Goal: Task Accomplishment & Management: Manage account settings

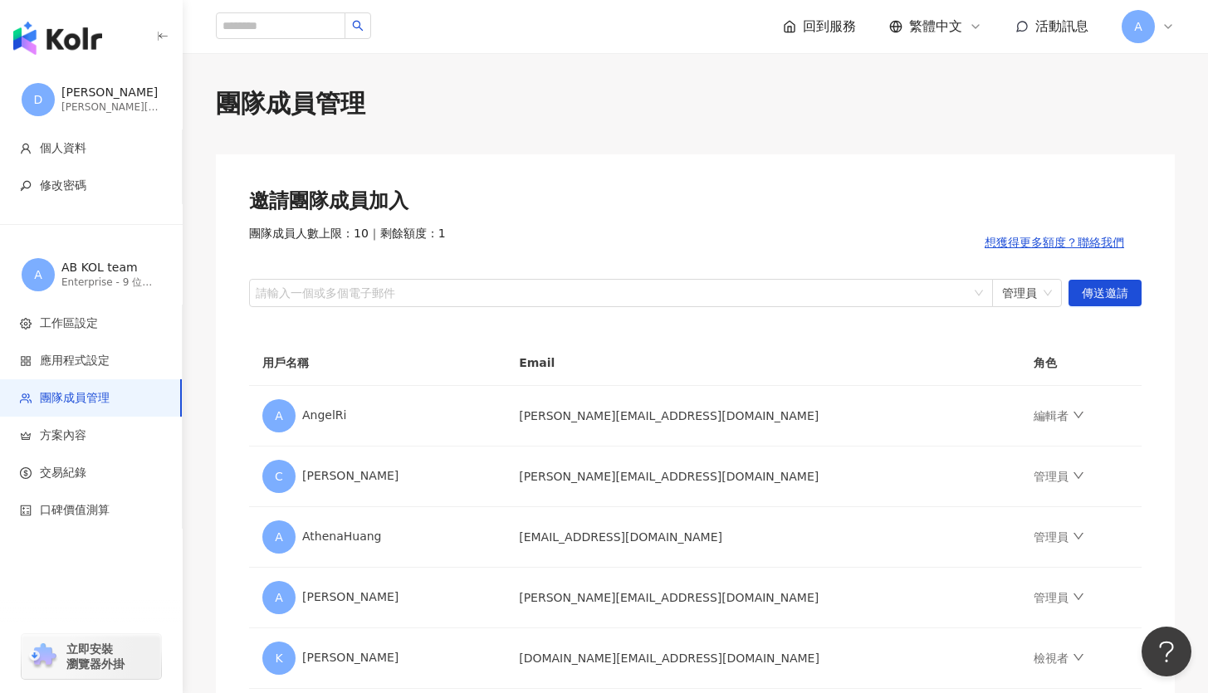
click at [76, 49] on img "button" at bounding box center [57, 38] width 89 height 33
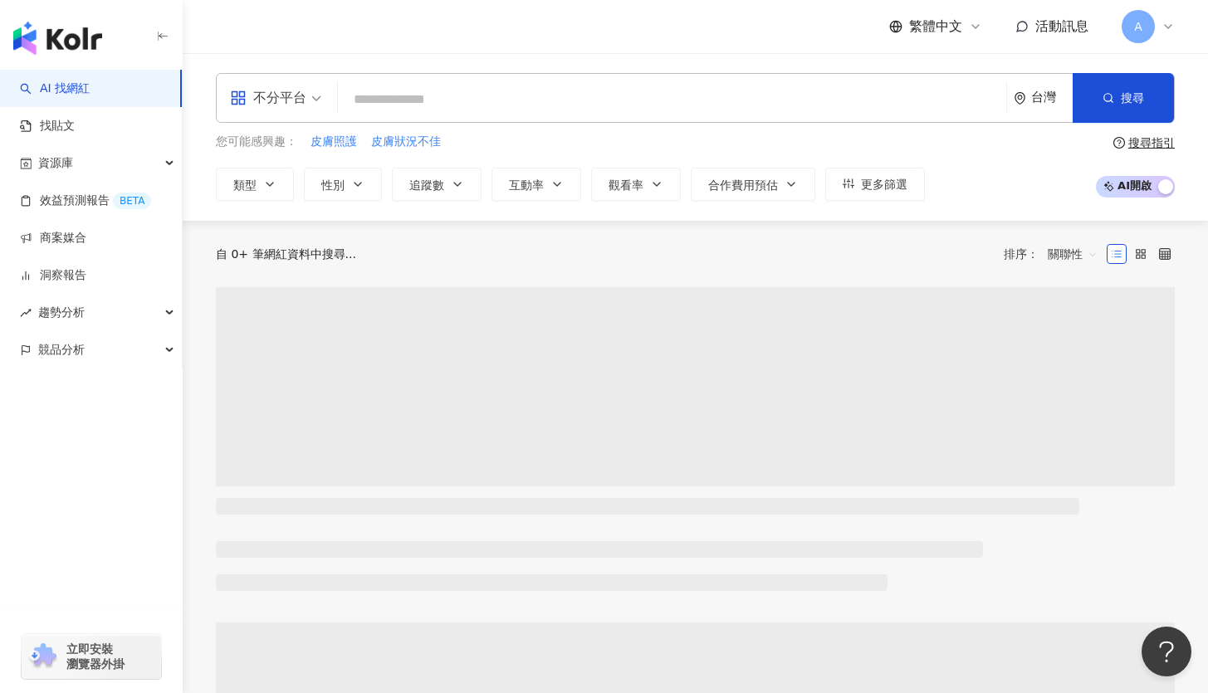
click at [315, 98] on span "不分平台" at bounding box center [275, 98] width 91 height 27
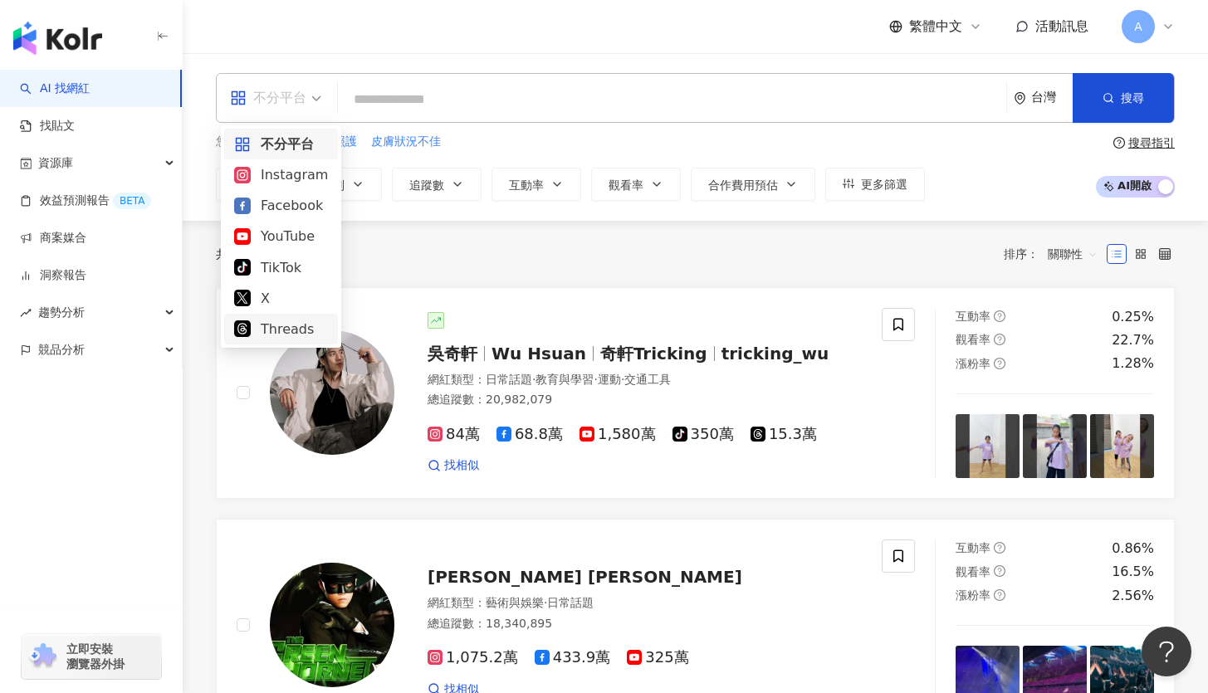
click at [308, 321] on div "Threads" at bounding box center [281, 329] width 94 height 21
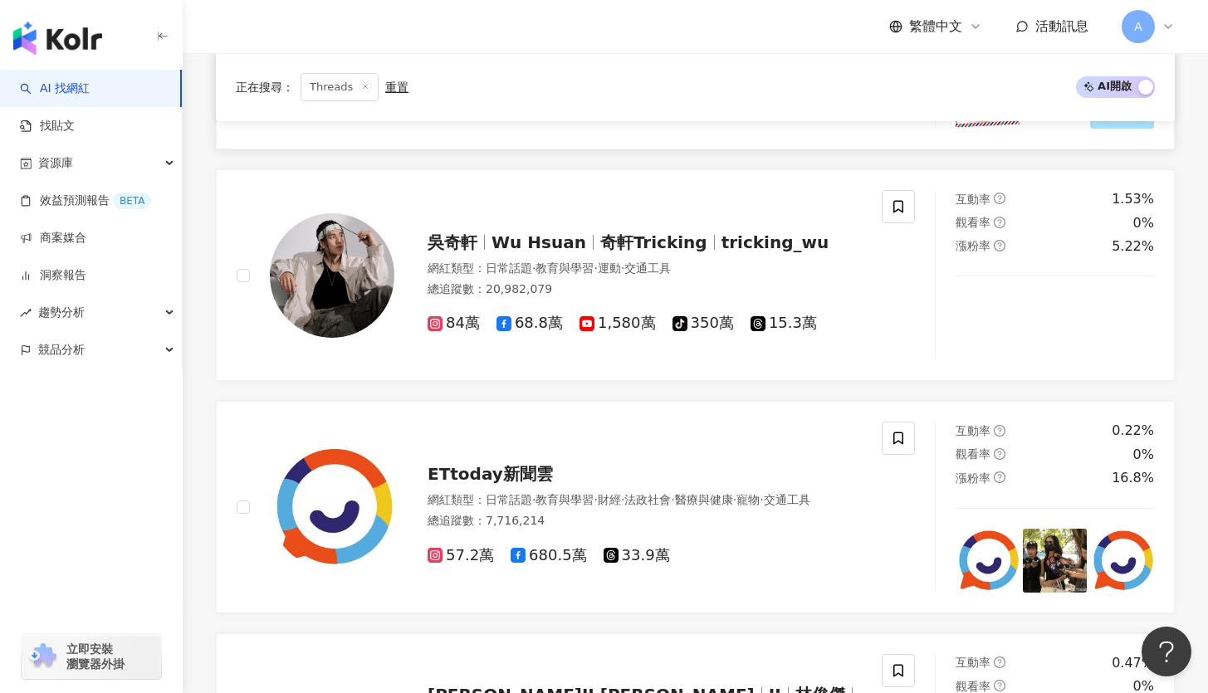
scroll to position [699, 0]
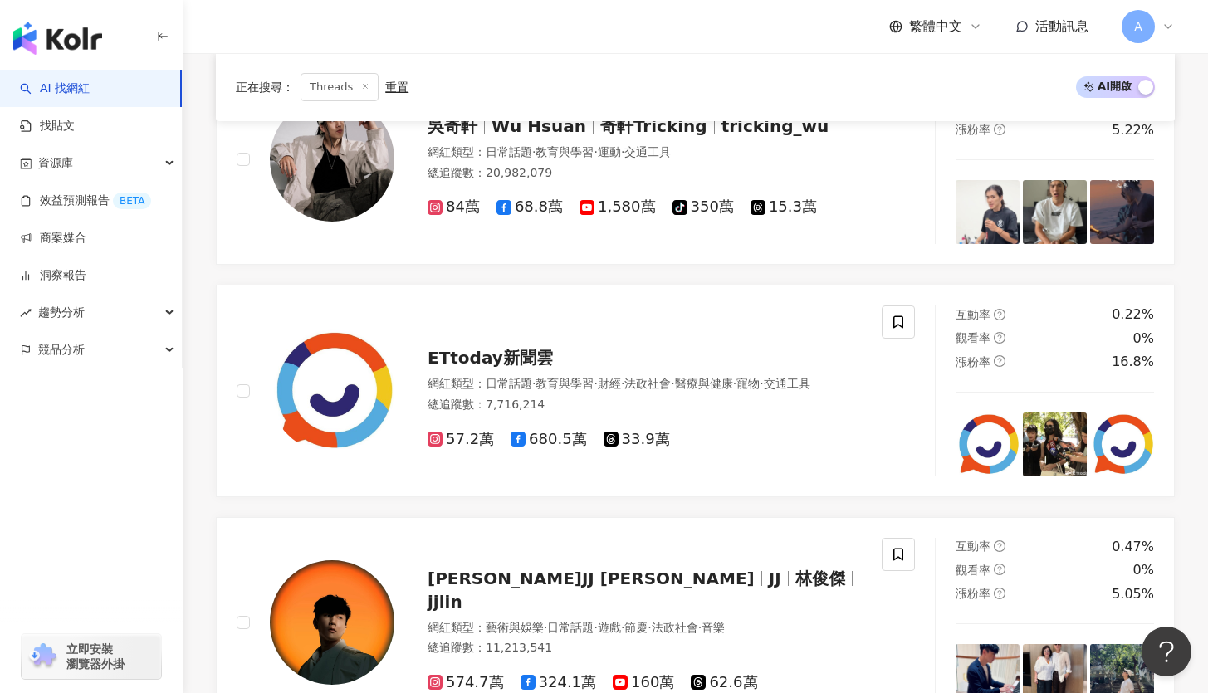
click at [1142, 30] on span "A" at bounding box center [1137, 26] width 33 height 33
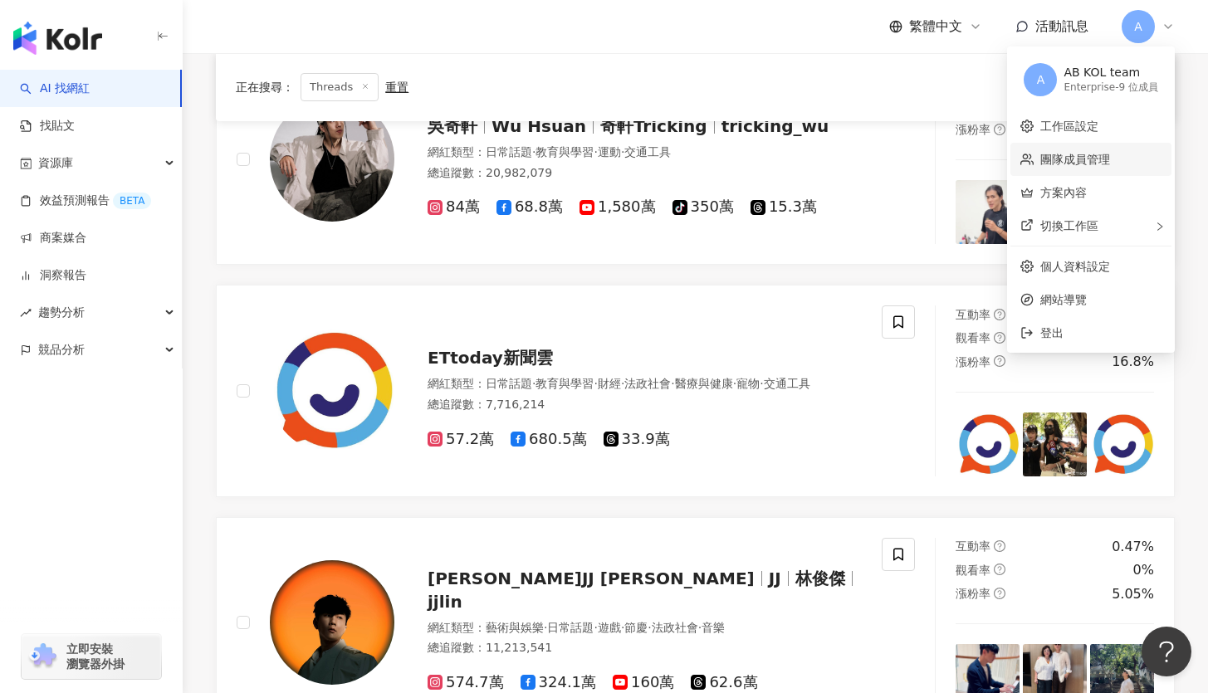
click at [1094, 157] on link "團隊成員管理" at bounding box center [1075, 159] width 70 height 13
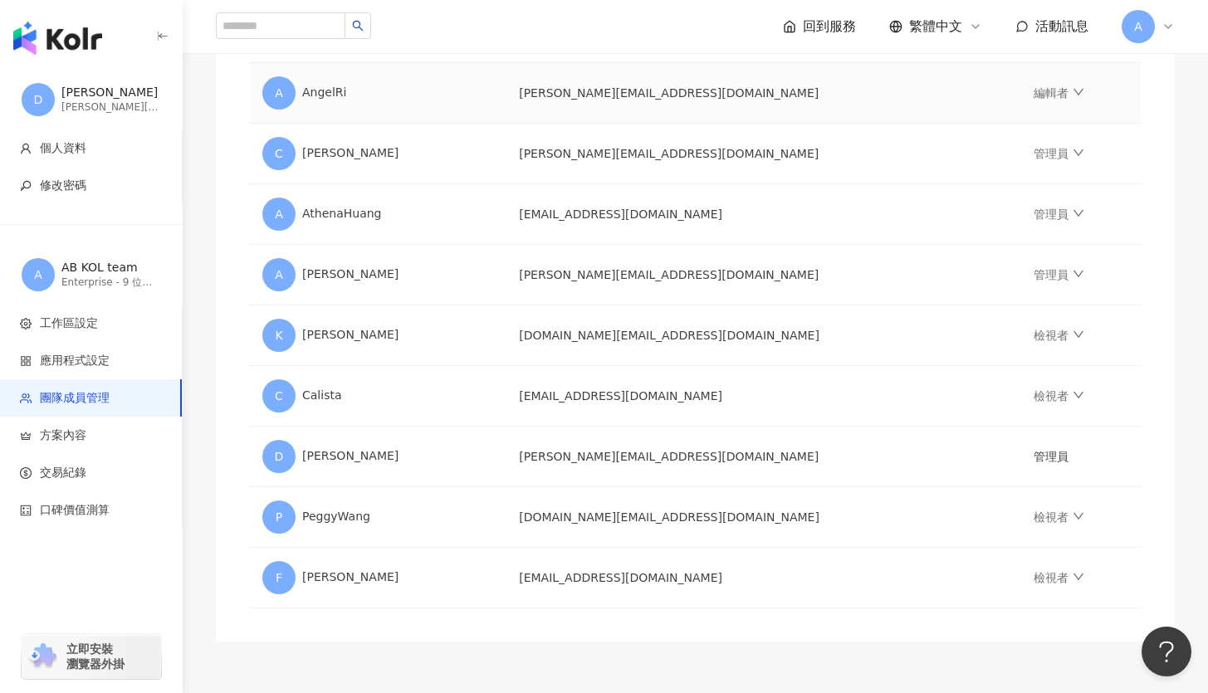
scroll to position [455, 0]
